Goal: Task Accomplishment & Management: Manage account settings

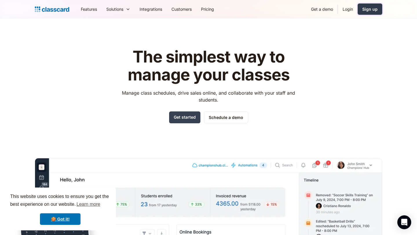
click at [360, 10] on link "Sign up" at bounding box center [369, 8] width 25 height 11
click at [348, 8] on link "Login" at bounding box center [348, 9] width 20 height 13
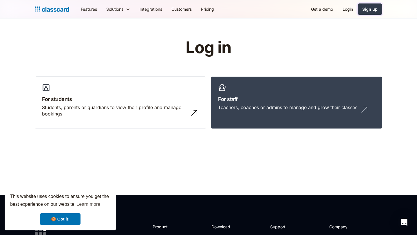
click at [364, 8] on div "Sign up" at bounding box center [369, 9] width 15 height 6
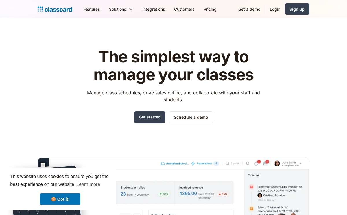
scroll to position [15, 0]
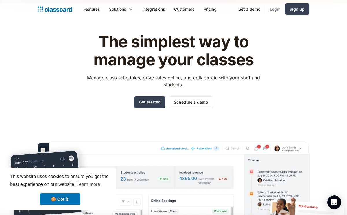
click at [272, 7] on link "Login" at bounding box center [275, 9] width 20 height 13
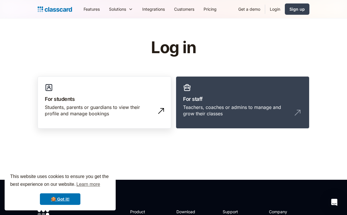
click at [152, 111] on div "Students, parents or guardians to view their profile and manage bookings" at bounding box center [99, 110] width 108 height 13
